Goal: Transaction & Acquisition: Purchase product/service

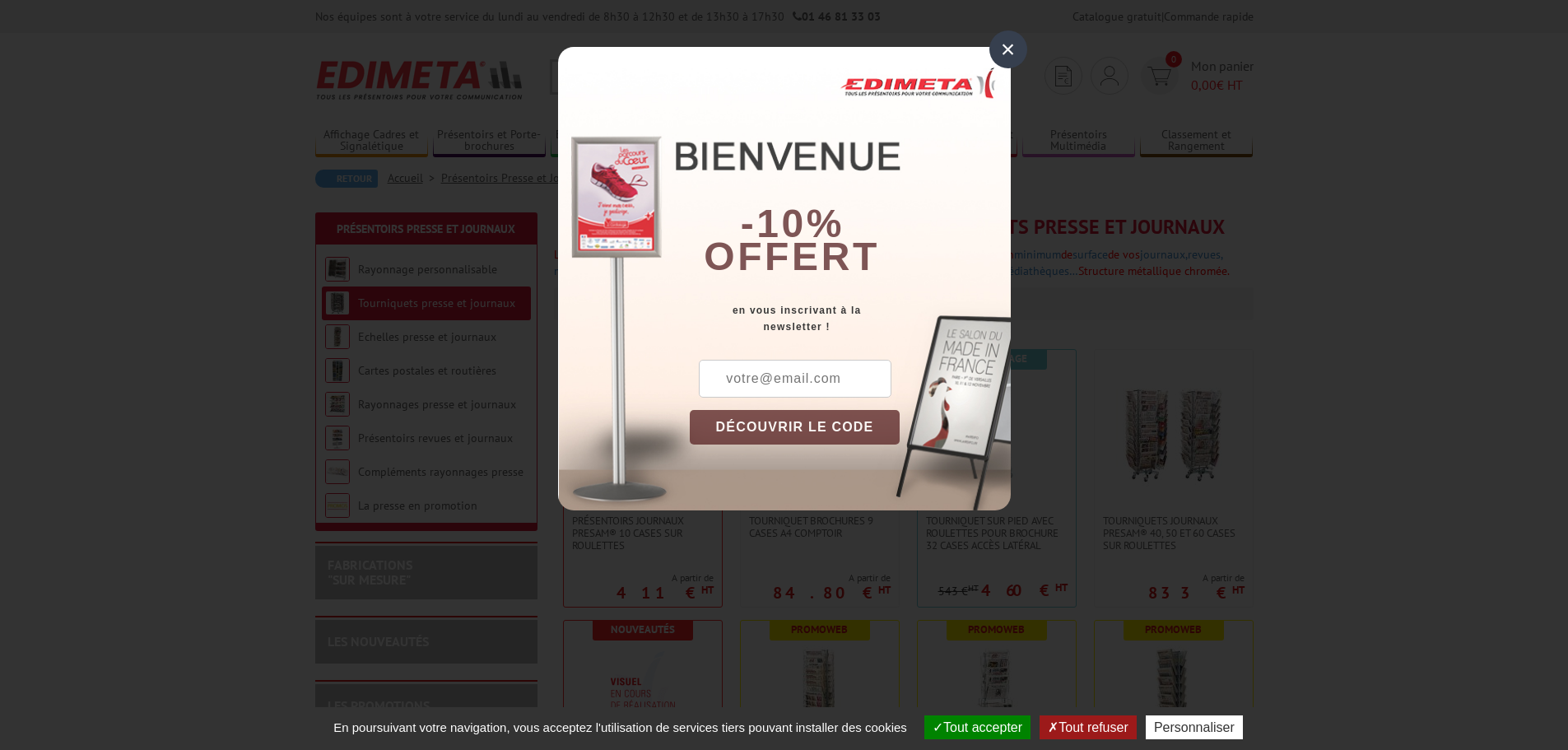
click at [1008, 55] on div "×" at bounding box center [1009, 49] width 38 height 38
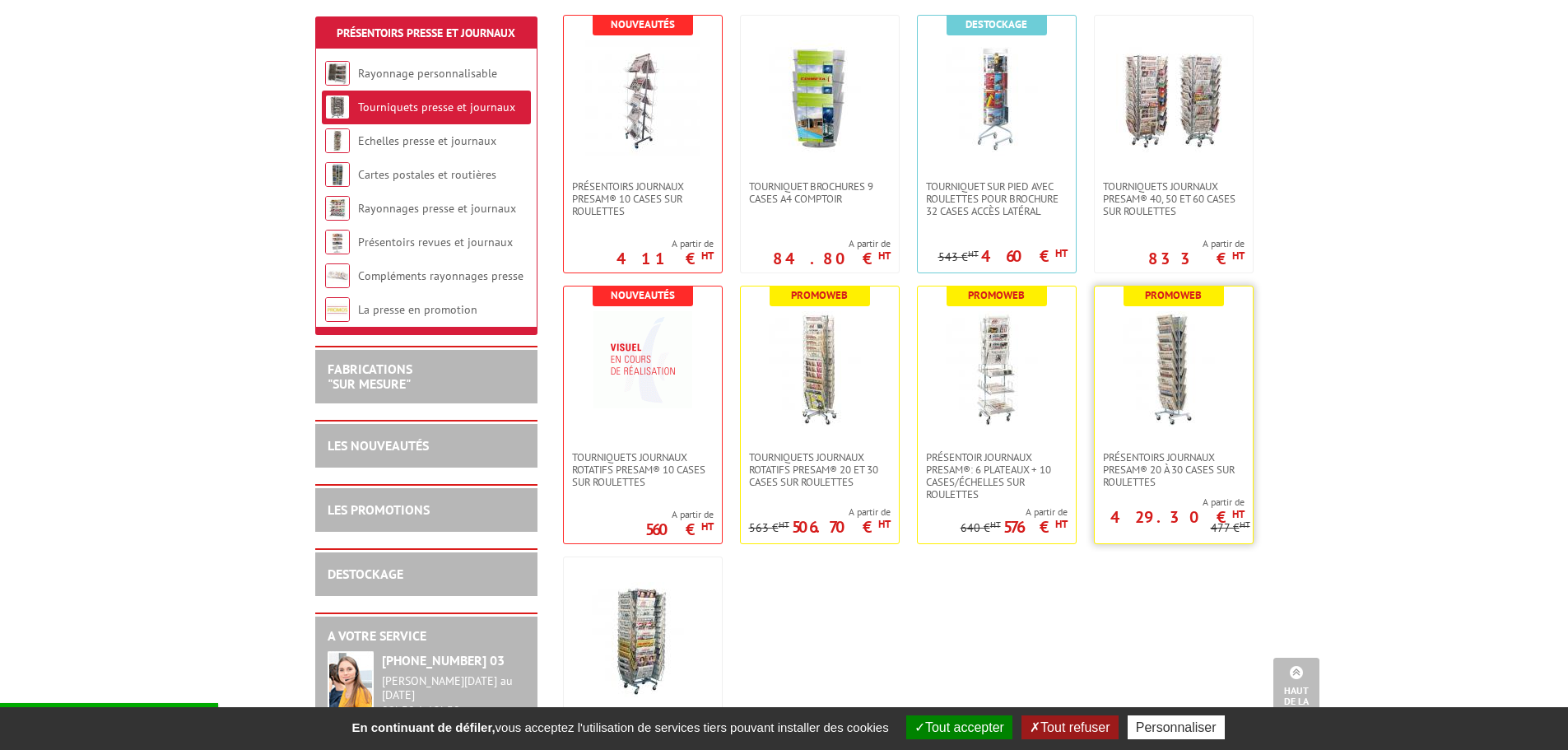
scroll to position [247, 0]
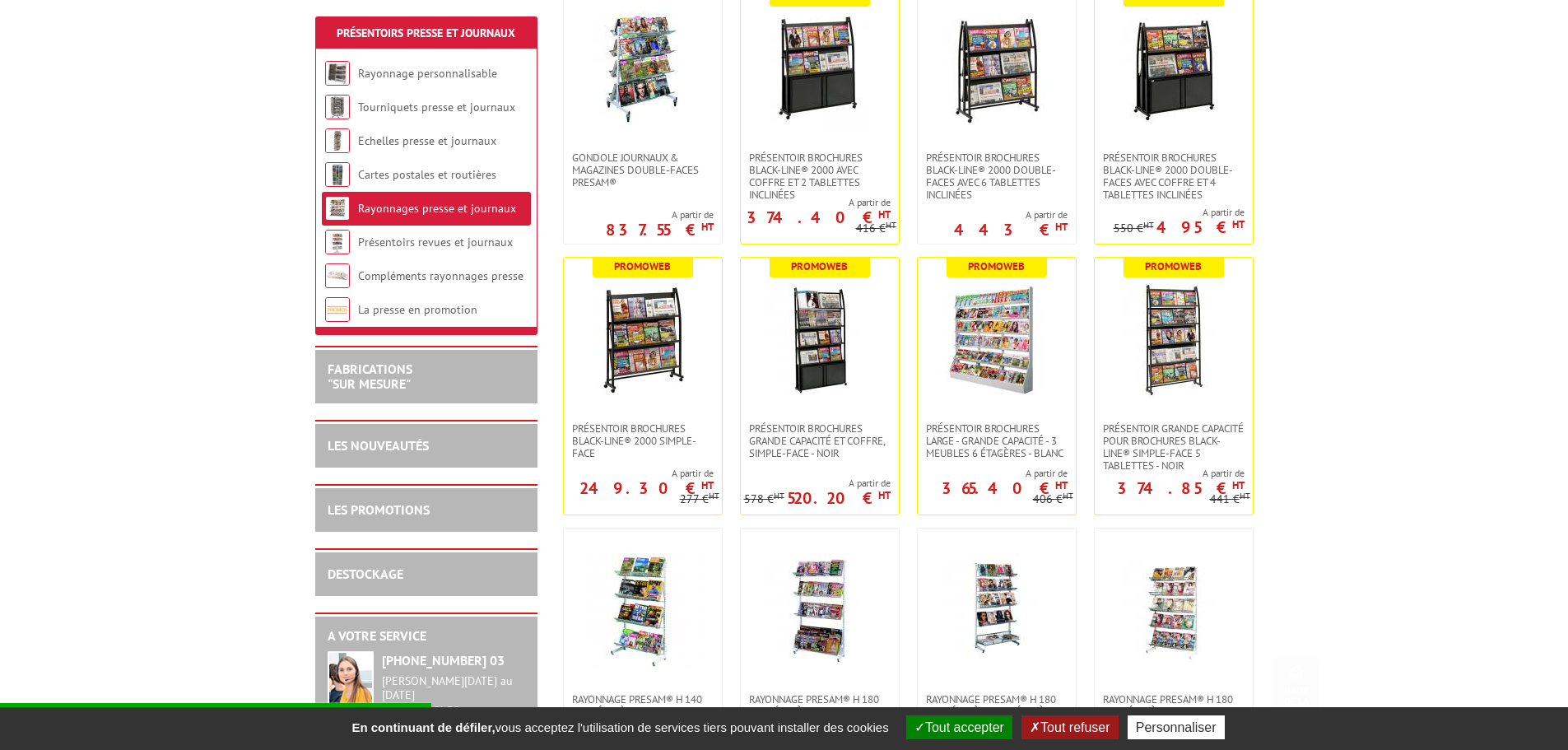
scroll to position [493, 0]
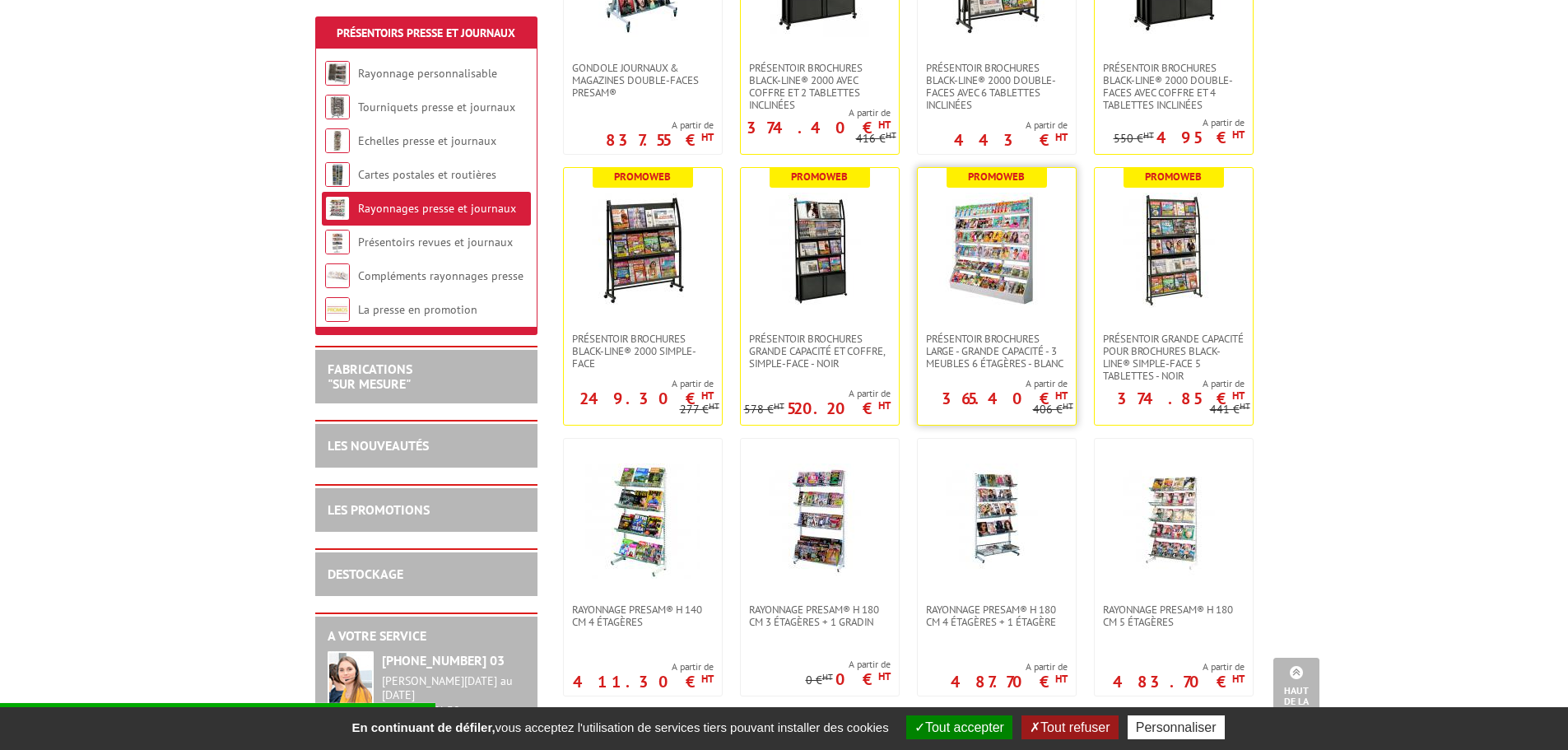
click at [992, 227] on img at bounding box center [996, 250] width 115 height 115
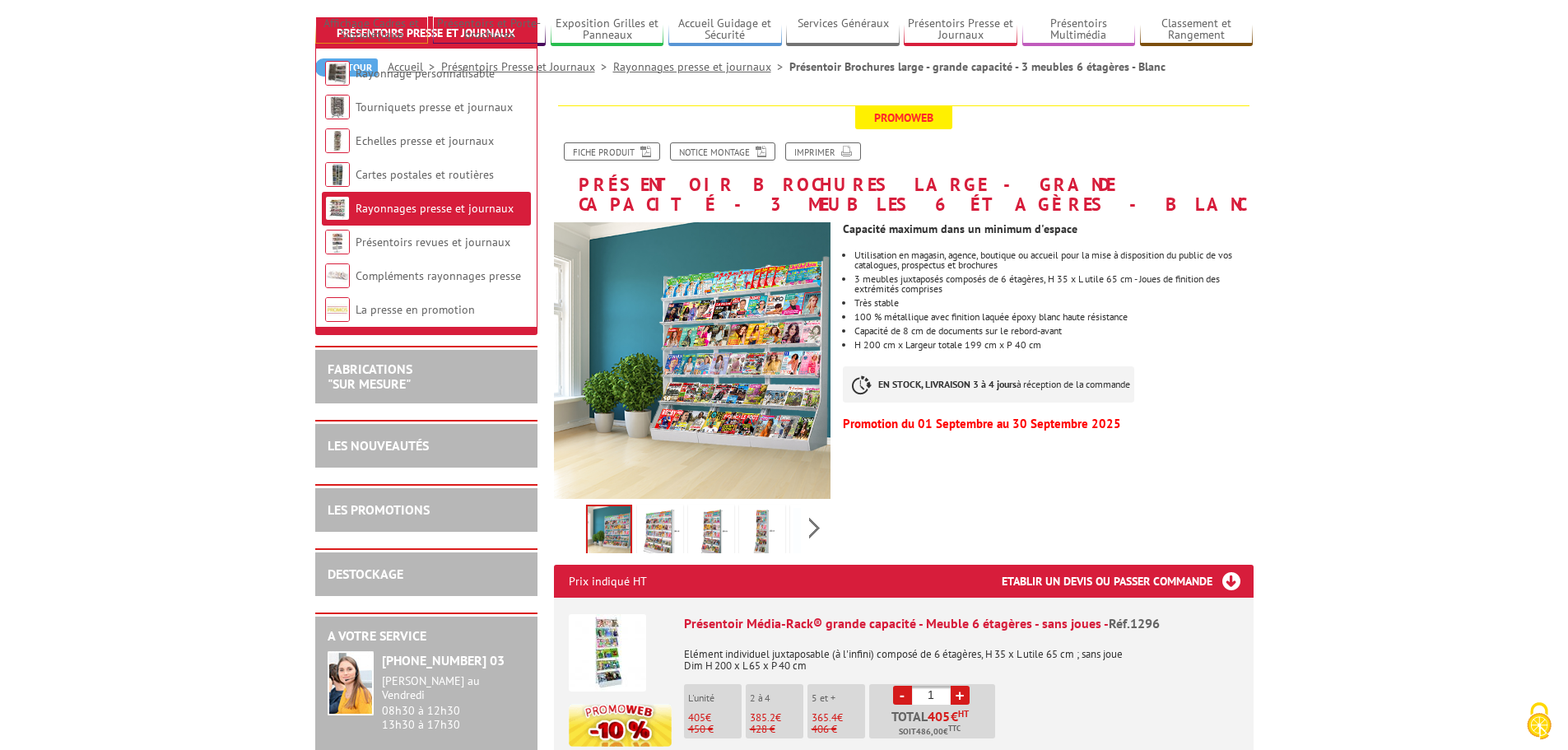
scroll to position [247, 0]
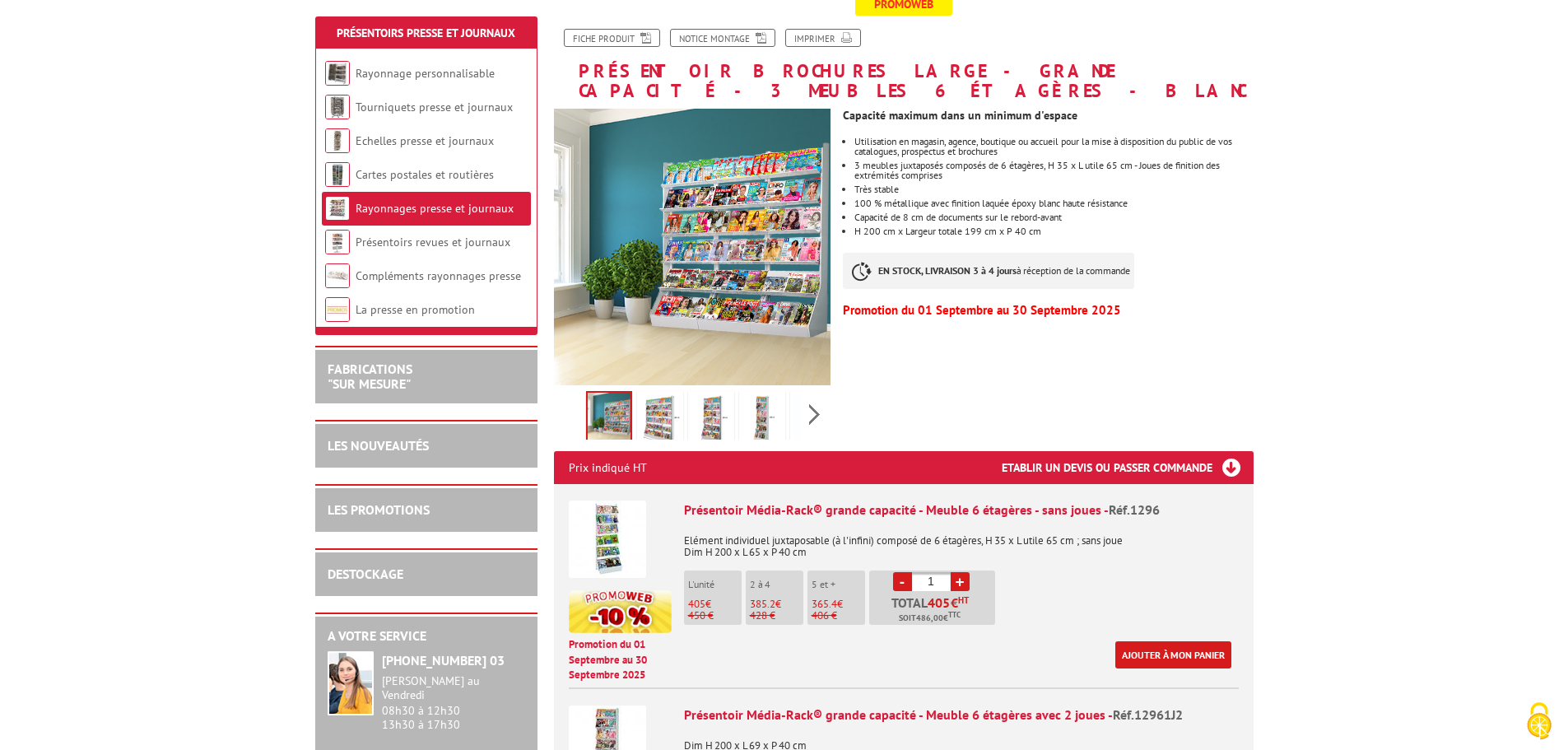
click at [959, 572] on link "+" at bounding box center [960, 581] width 19 height 19
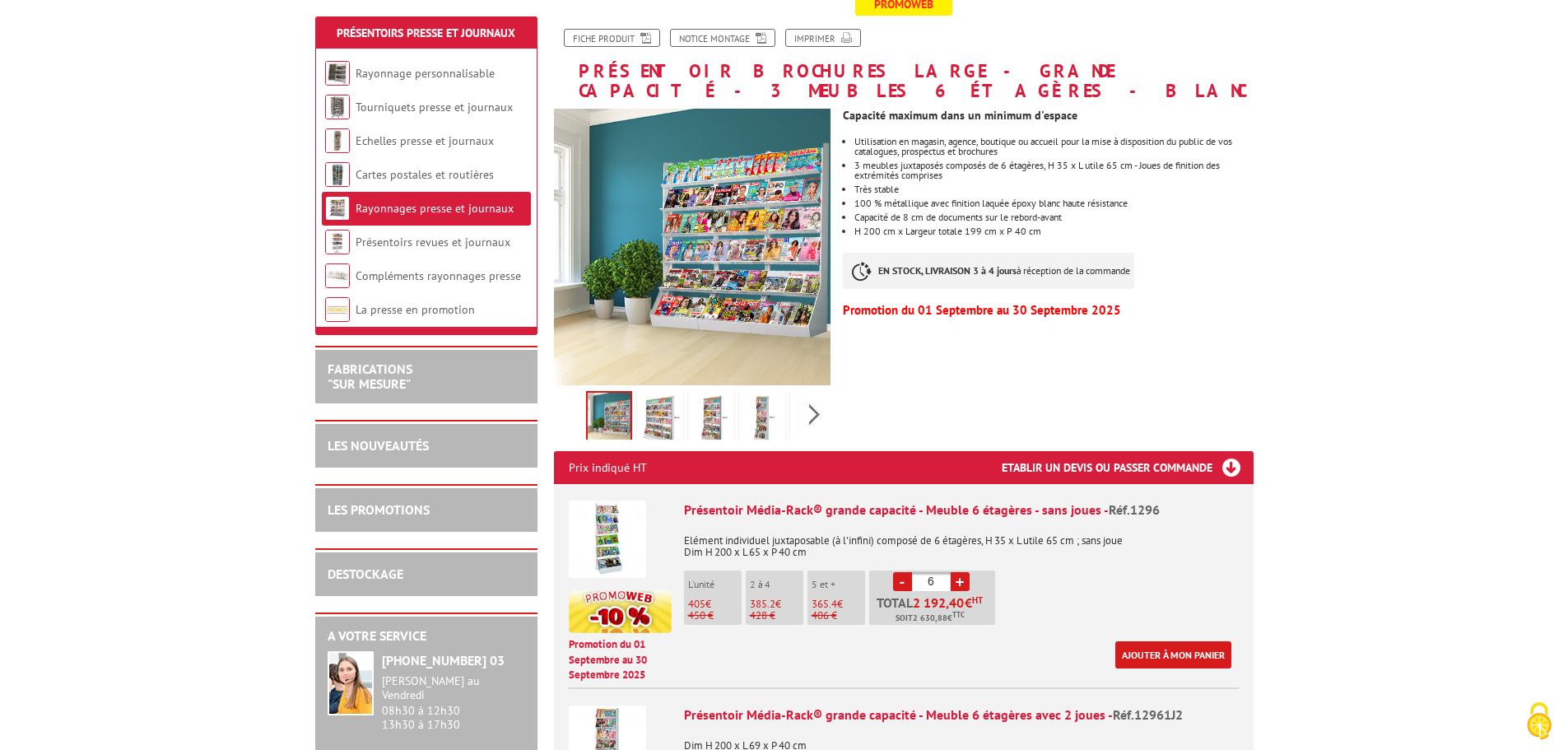
click at [959, 572] on link "+" at bounding box center [960, 581] width 19 height 19
type input "9"
